Goal: Check status: Check status

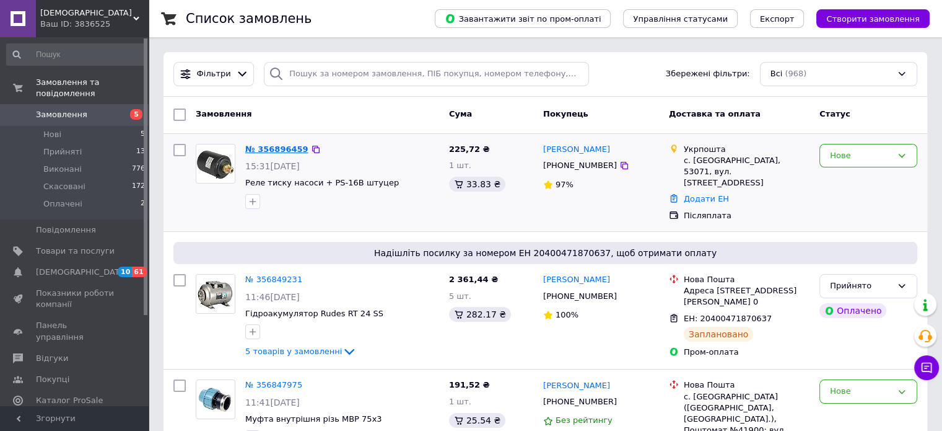
click at [272, 154] on link "№ 356896459" at bounding box center [276, 148] width 63 height 9
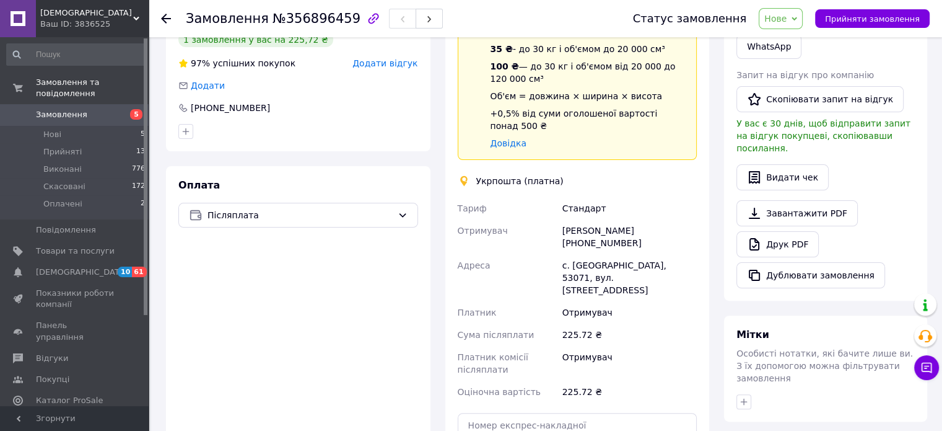
scroll to position [310, 0]
